Goal: Purchase product/service

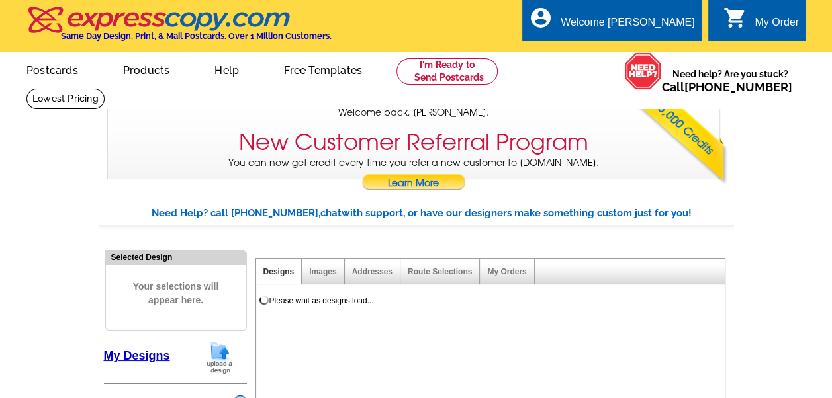
select select "785"
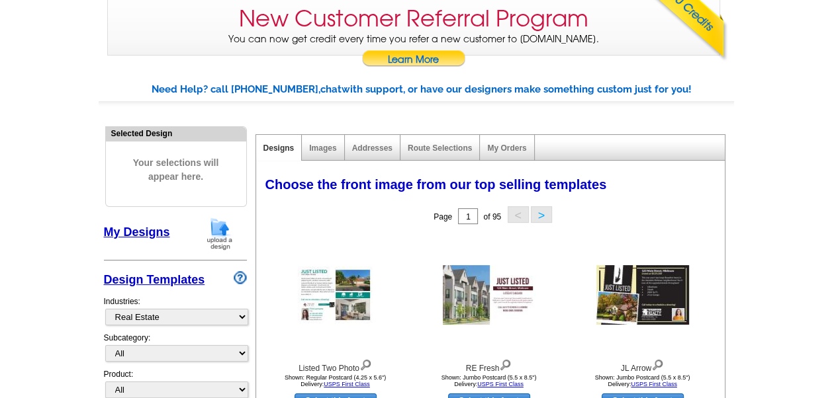
scroll to position [132, 0]
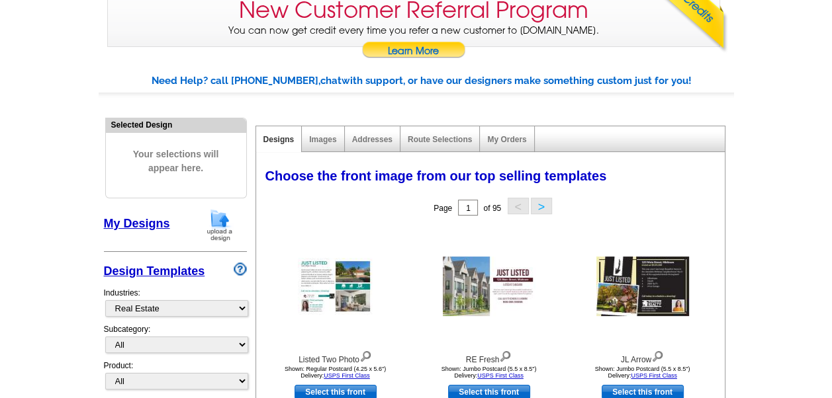
click at [225, 234] on img at bounding box center [219, 225] width 34 height 34
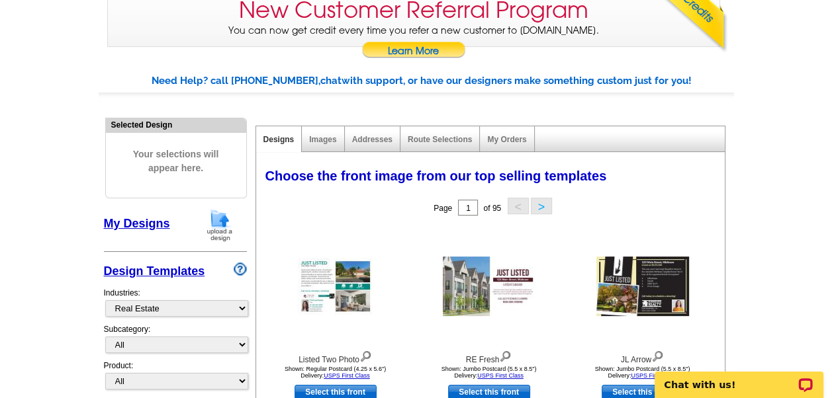
scroll to position [0, 0]
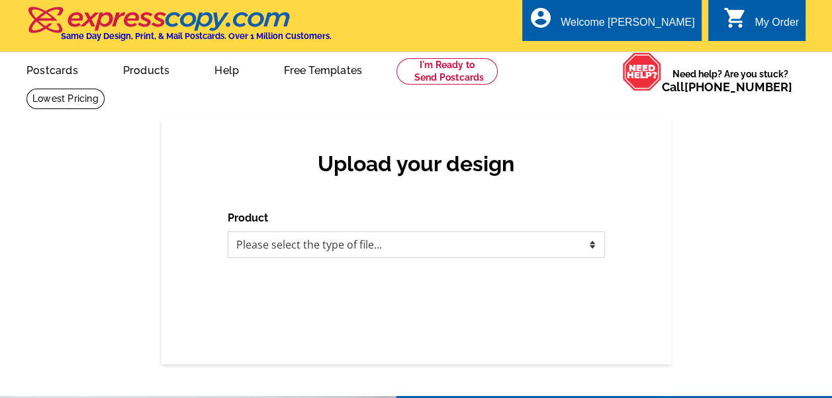
click at [326, 248] on select "Please select the type of file... Postcards Business Cards Letters and flyers G…" at bounding box center [416, 245] width 377 height 26
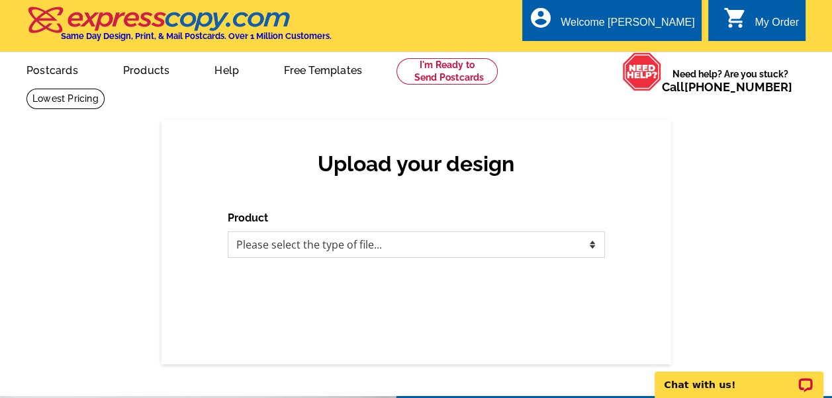
select select "1"
click at [228, 232] on select "Please select the type of file... Postcards Business Cards Letters and flyers G…" at bounding box center [416, 245] width 377 height 26
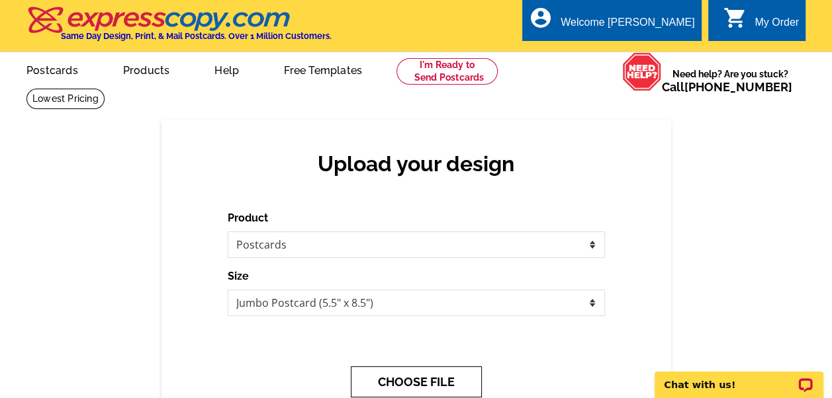
click at [400, 386] on button "CHOOSE FILE" at bounding box center [416, 382] width 131 height 31
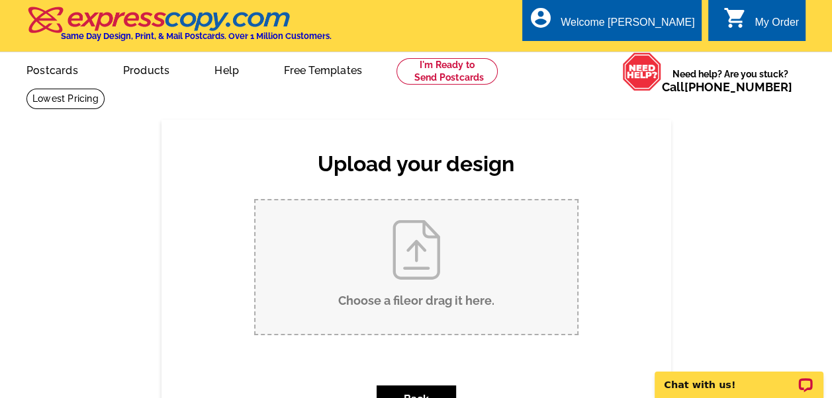
click at [388, 294] on input "Choose a file or drag it here ." at bounding box center [416, 267] width 322 height 134
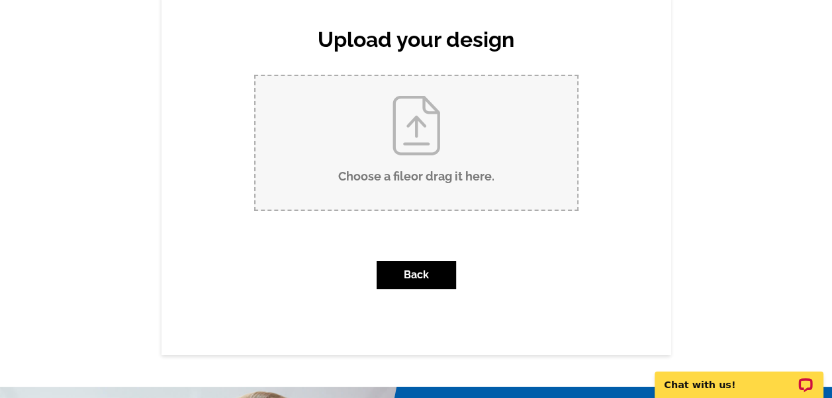
scroll to position [132, 0]
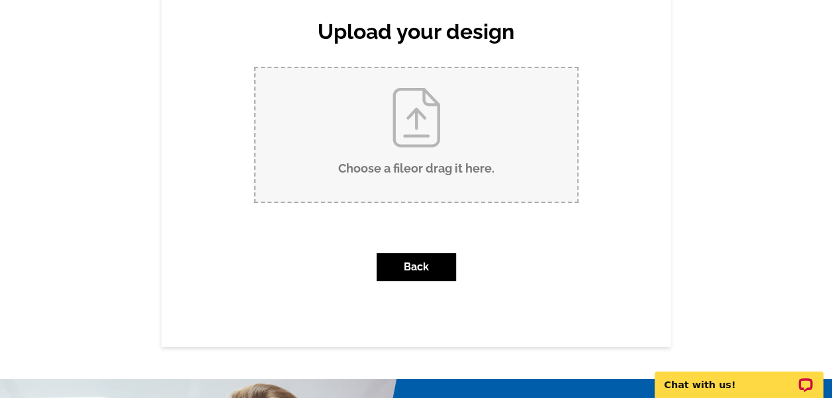
type input "C:\fakepath\Postcard Front - 4201 Sunset.pdf"
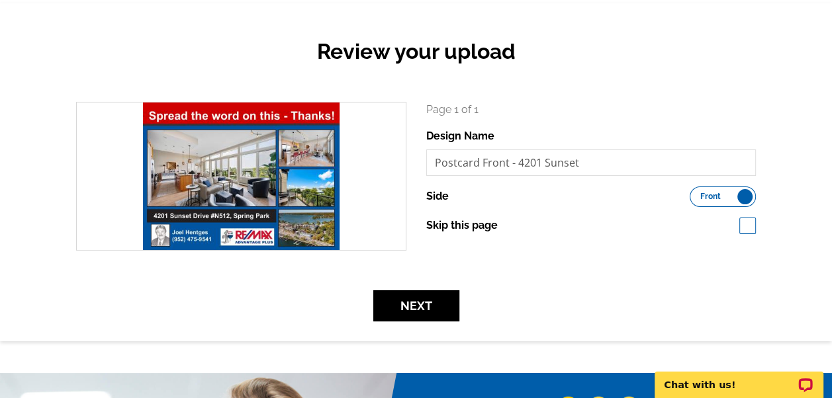
scroll to position [132, 0]
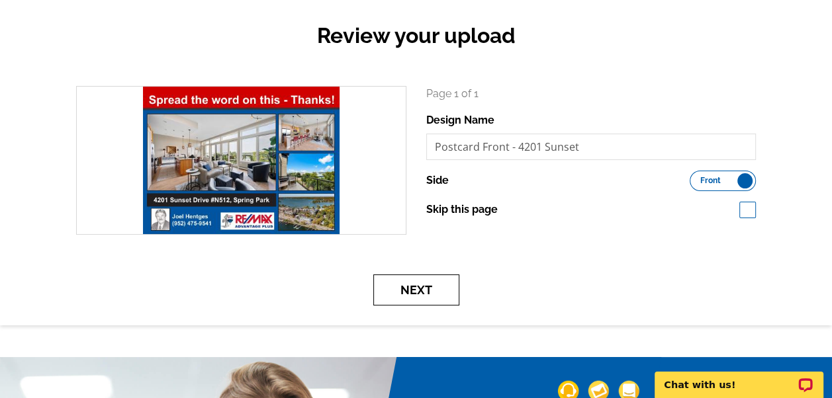
click at [407, 288] on button "Next" at bounding box center [416, 290] width 86 height 31
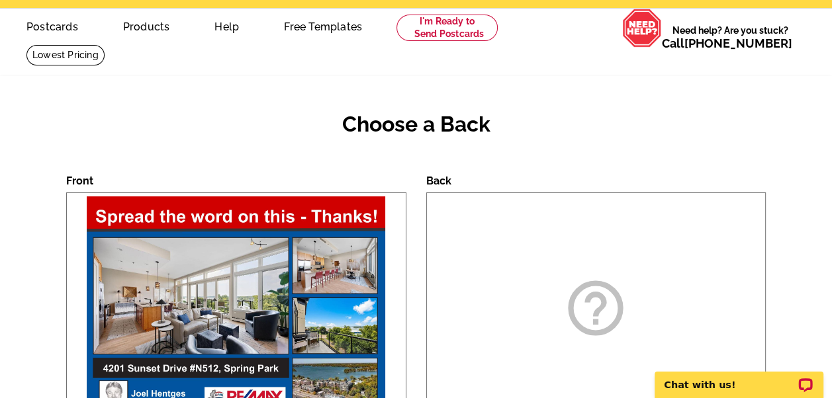
scroll to position [132, 0]
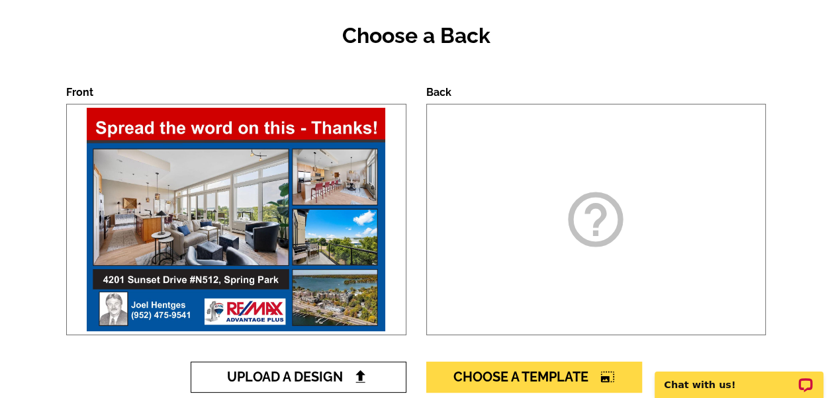
click at [355, 375] on img at bounding box center [360, 377] width 14 height 14
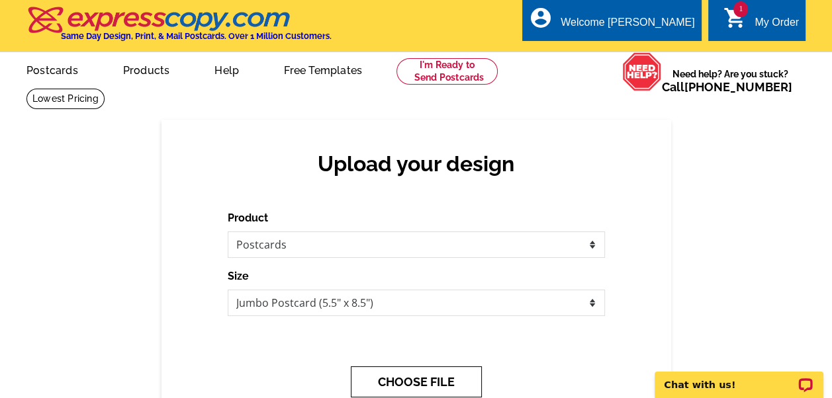
click at [406, 379] on button "CHOOSE FILE" at bounding box center [416, 382] width 131 height 31
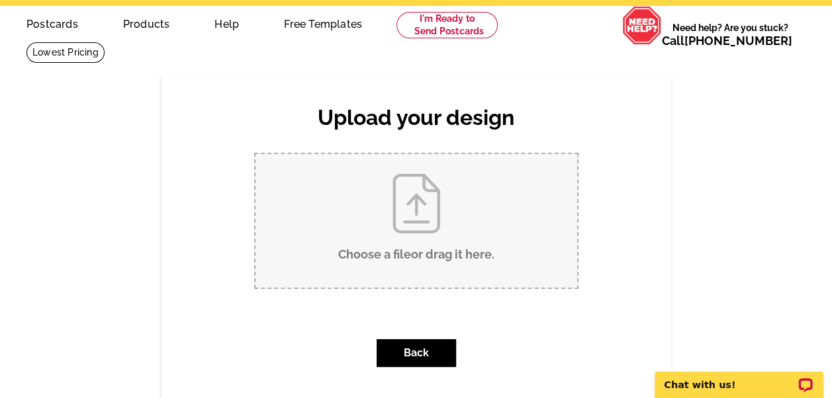
scroll to position [66, 0]
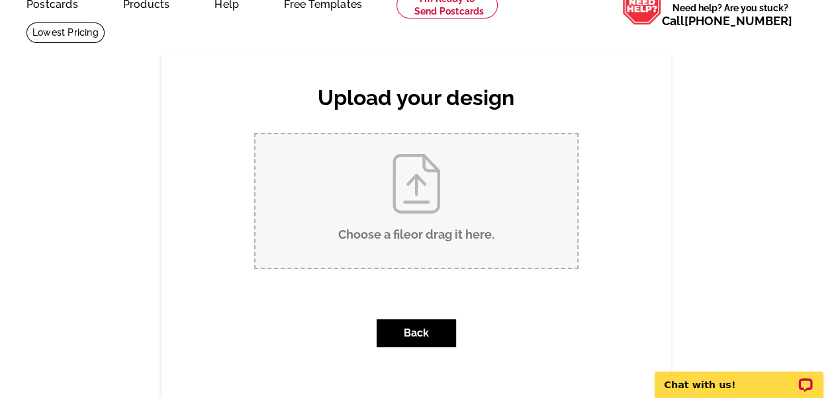
click at [419, 218] on input "Choose a file or drag it here ." at bounding box center [416, 201] width 322 height 134
type input "C:\fakepath\Postcard Back - 4201 Sunset.pdf"
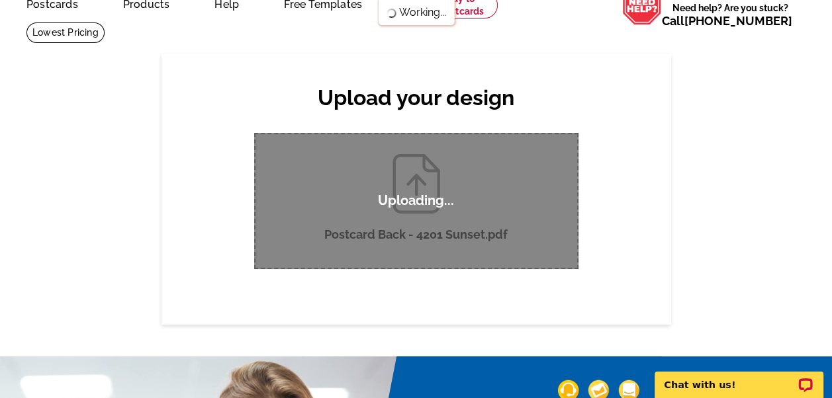
scroll to position [0, 0]
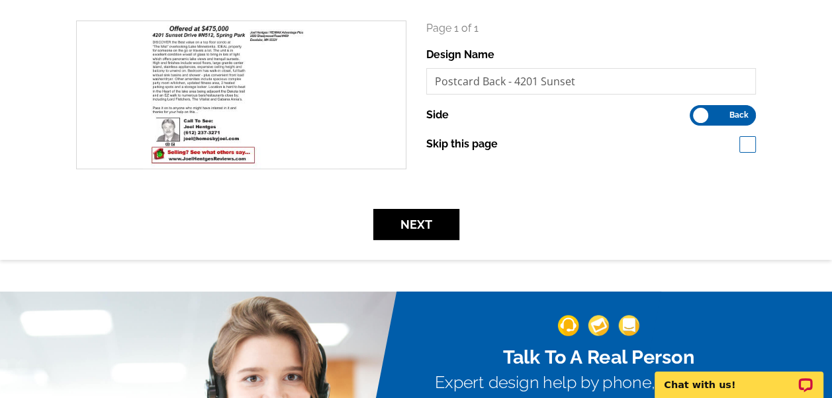
scroll to position [199, 0]
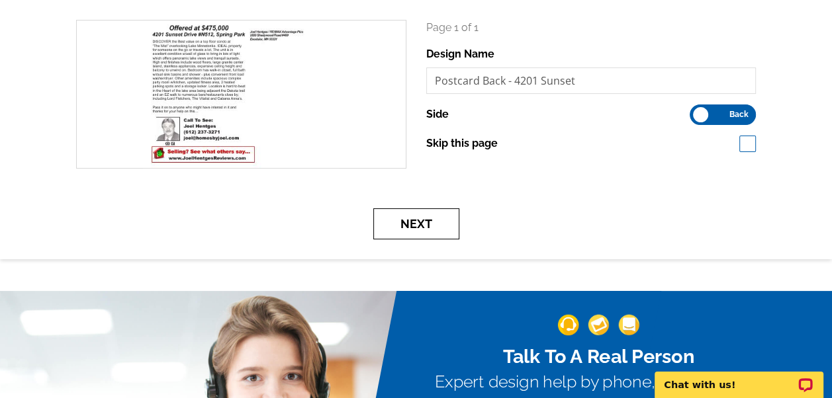
click at [419, 222] on button "Next" at bounding box center [416, 223] width 86 height 31
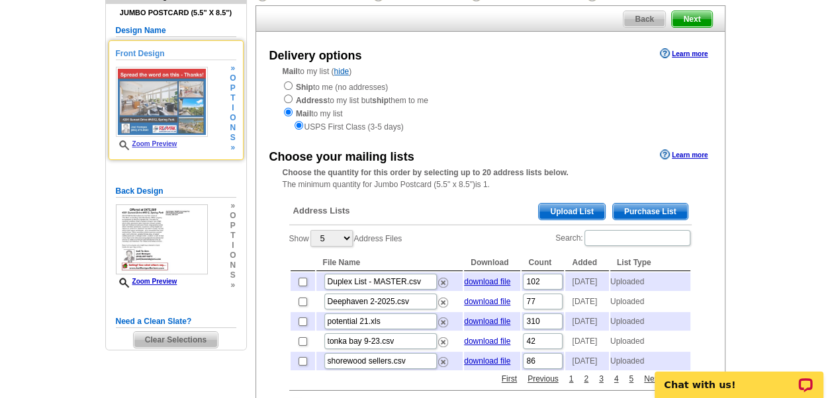
scroll to position [199, 0]
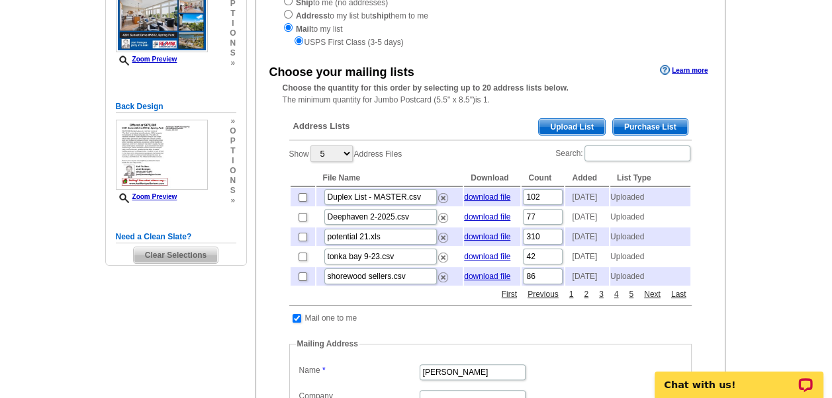
click at [173, 251] on span "Clear Selections" at bounding box center [176, 255] width 84 height 16
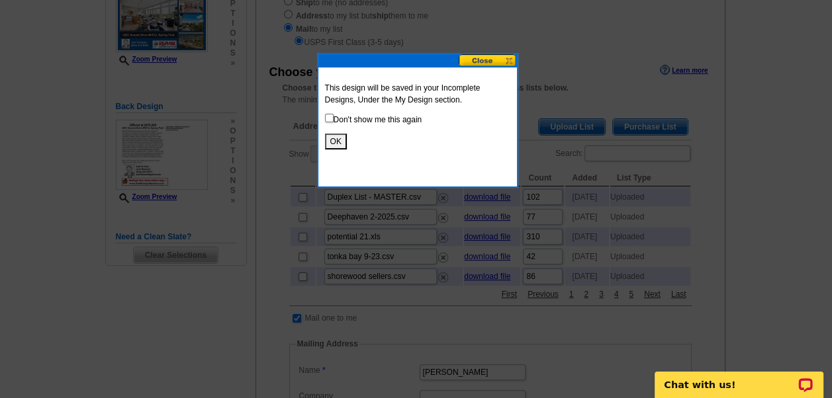
click at [337, 140] on button "OK" at bounding box center [336, 142] width 22 height 16
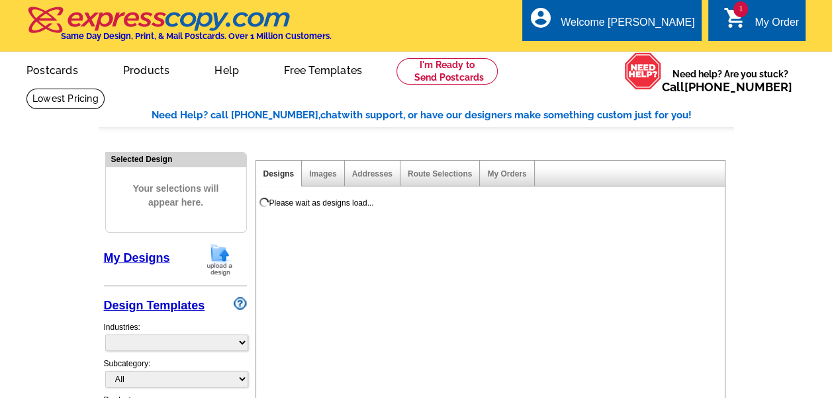
select select "785"
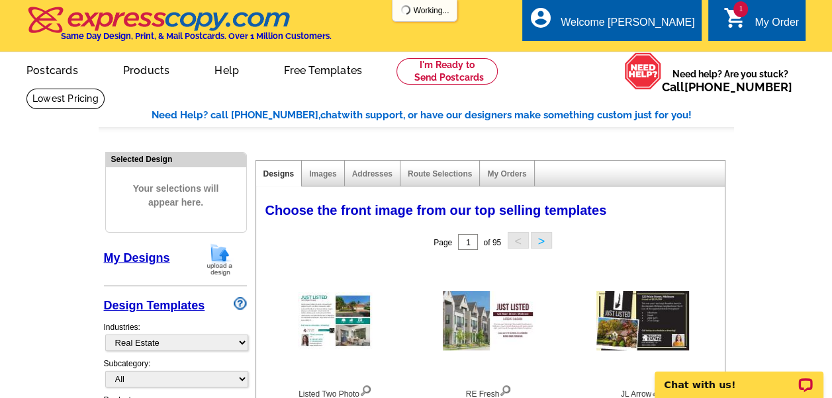
click at [744, 13] on span "1" at bounding box center [740, 9] width 15 height 16
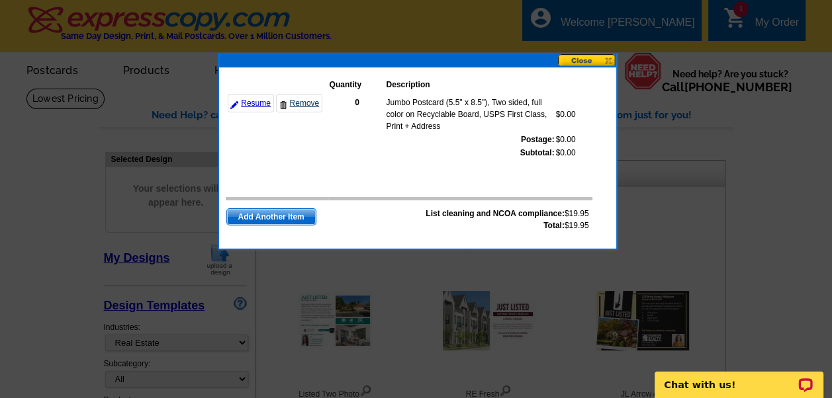
click at [311, 98] on link "Remove" at bounding box center [299, 103] width 46 height 19
click at [594, 60] on button at bounding box center [587, 60] width 58 height 13
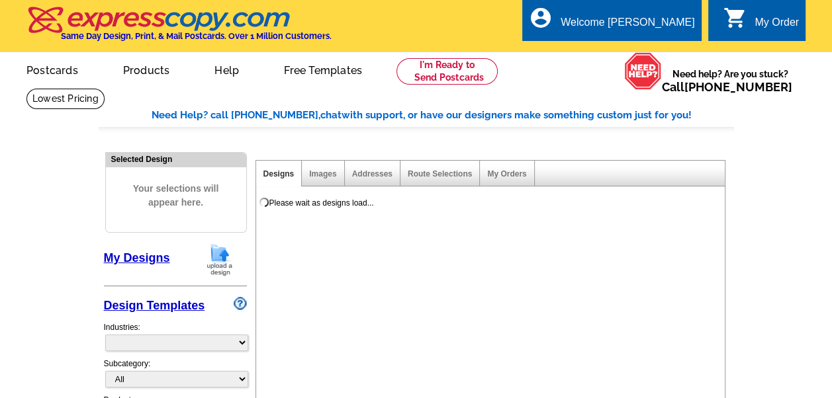
select select "785"
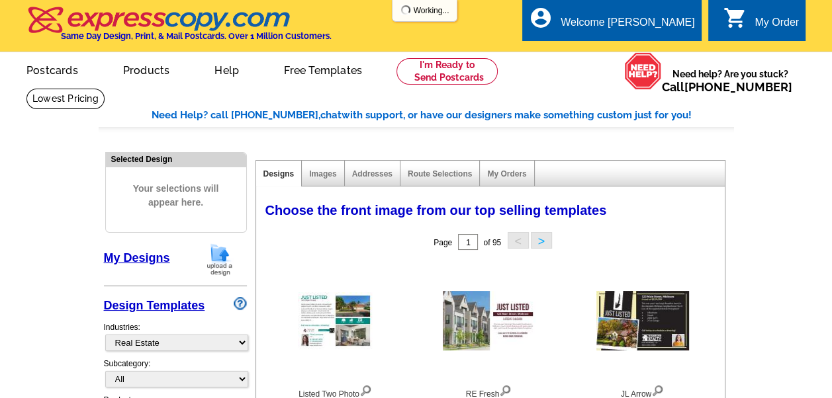
click at [158, 257] on link "My Designs" at bounding box center [137, 257] width 66 height 13
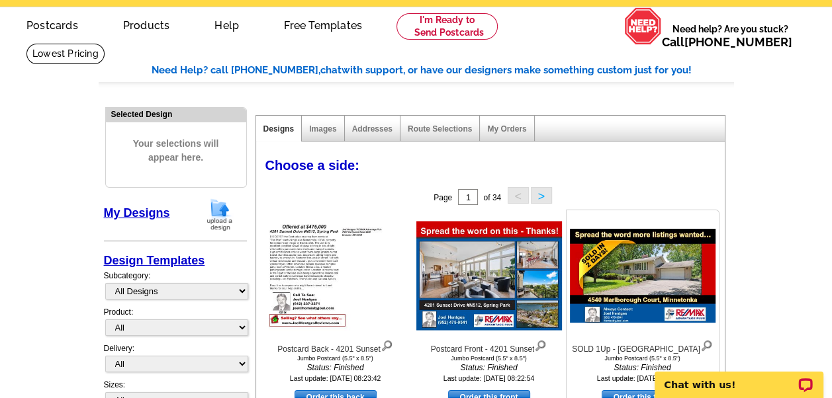
scroll to position [132, 0]
